Goal: Information Seeking & Learning: Learn about a topic

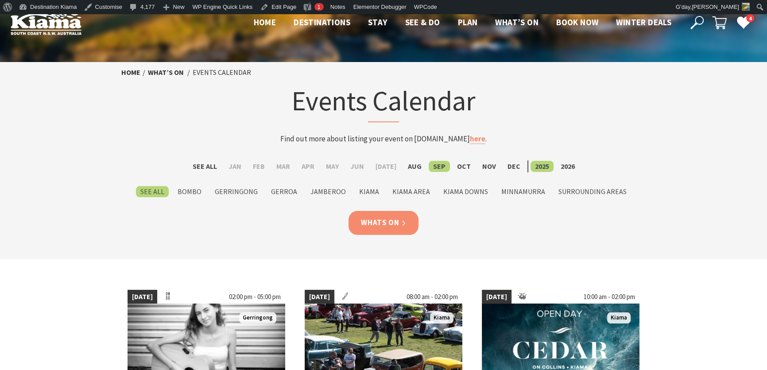
click at [376, 217] on link "Whats On" at bounding box center [383, 222] width 70 height 23
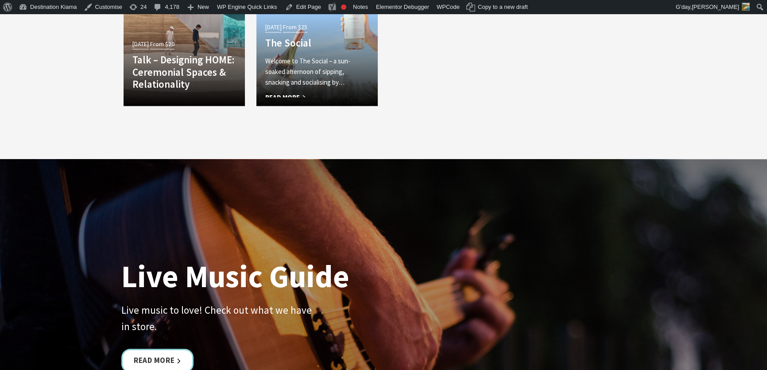
scroll to position [2052, 0]
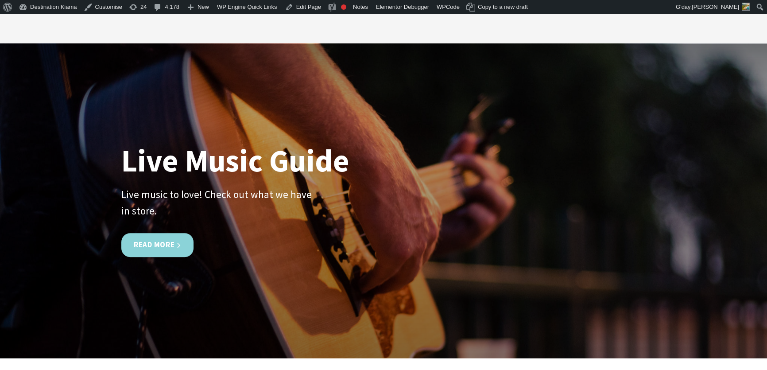
click at [154, 233] on link "Read More" at bounding box center [157, 244] width 72 height 23
